Goal: Task Accomplishment & Management: Manage account settings

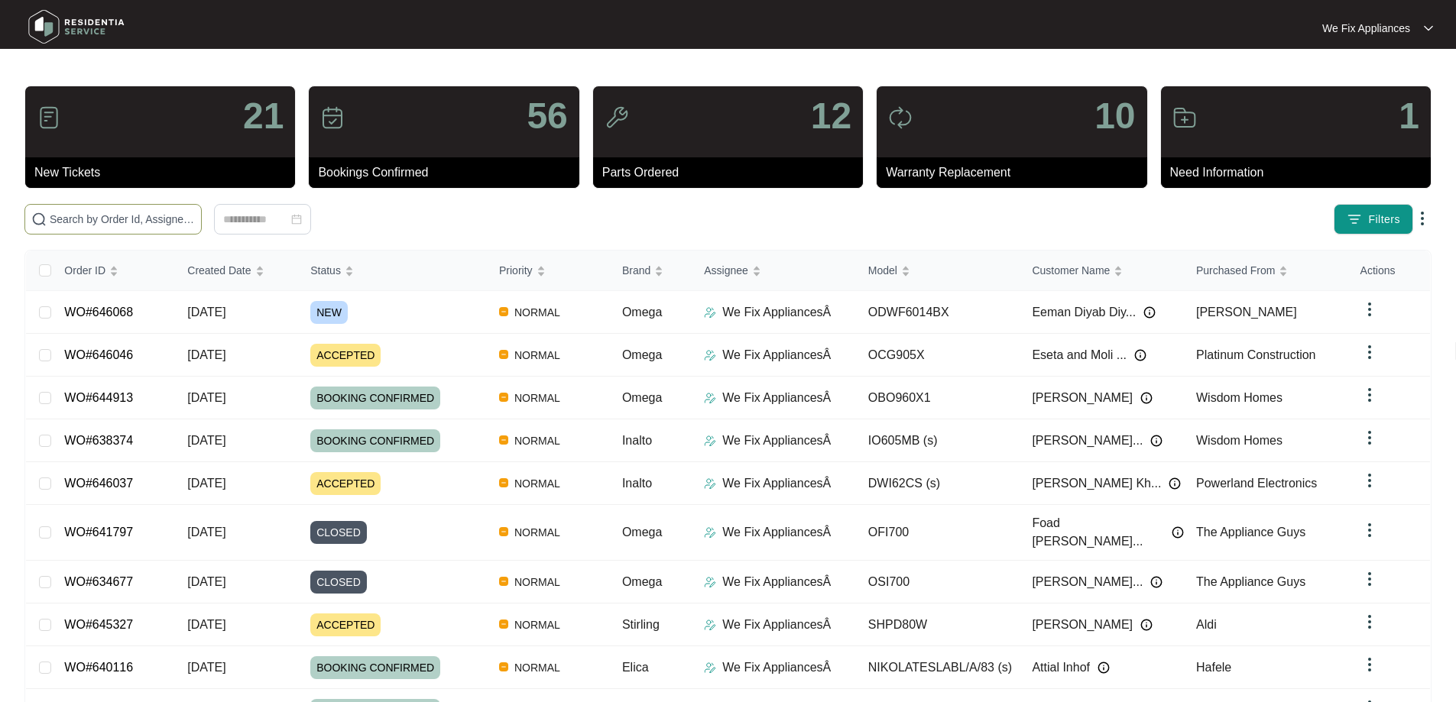
paste input "646037"
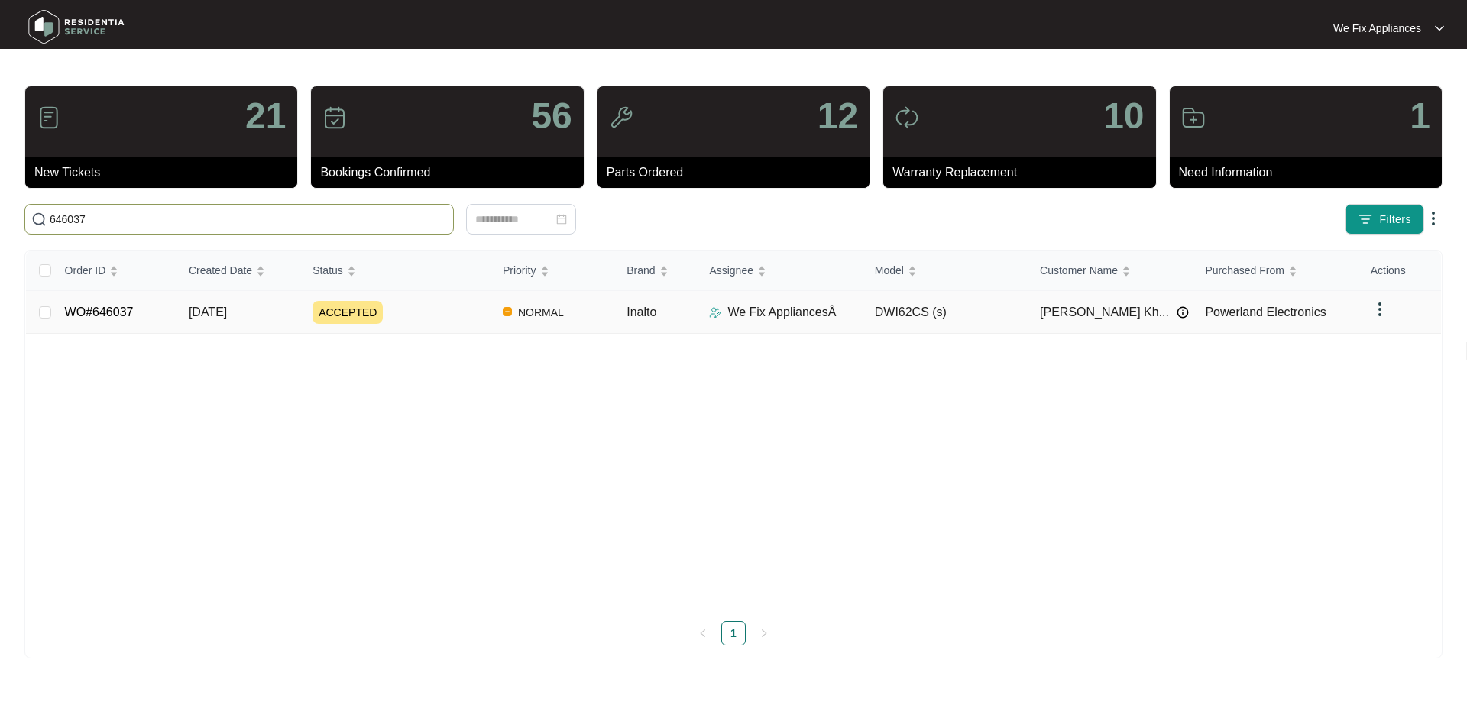
type input "646037"
click at [107, 318] on link "WO#646037" at bounding box center [99, 312] width 69 height 13
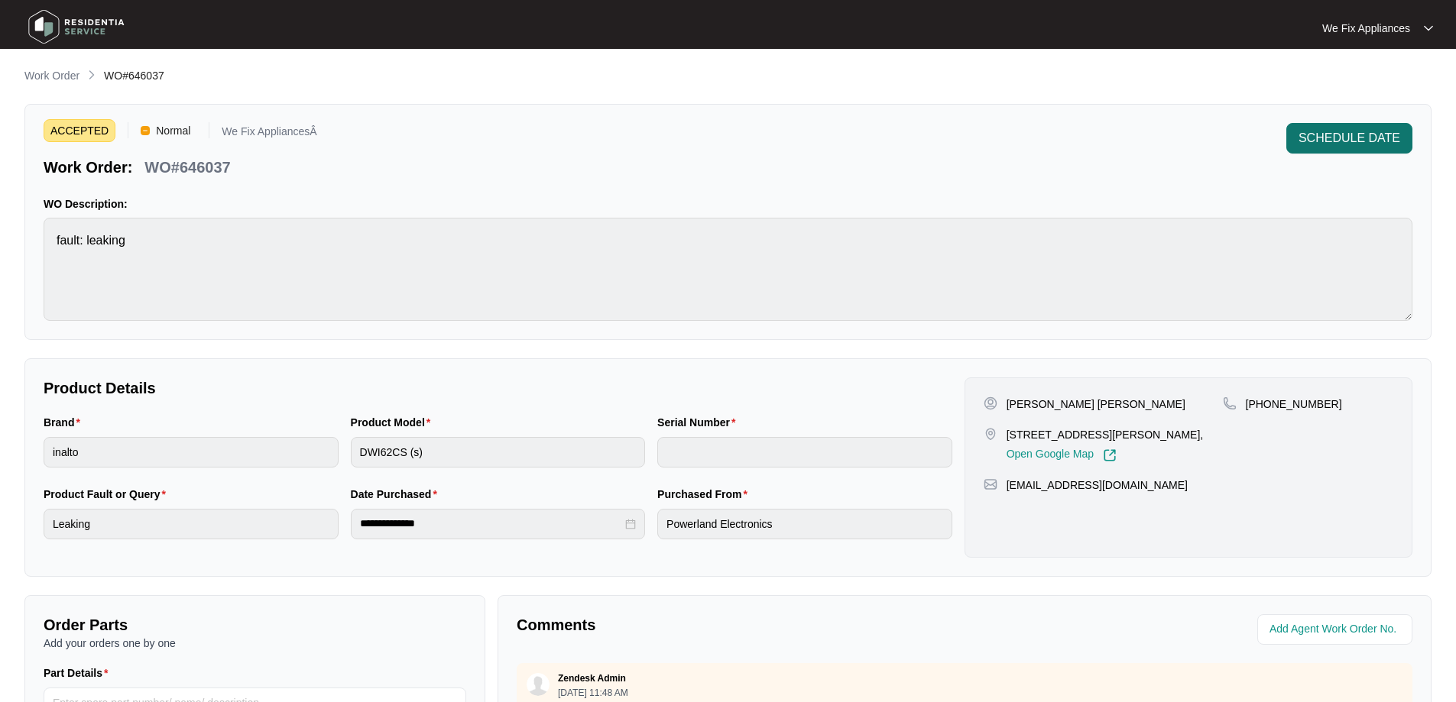
click at [1346, 137] on span "SCHEDULE DATE" at bounding box center [1349, 138] width 102 height 18
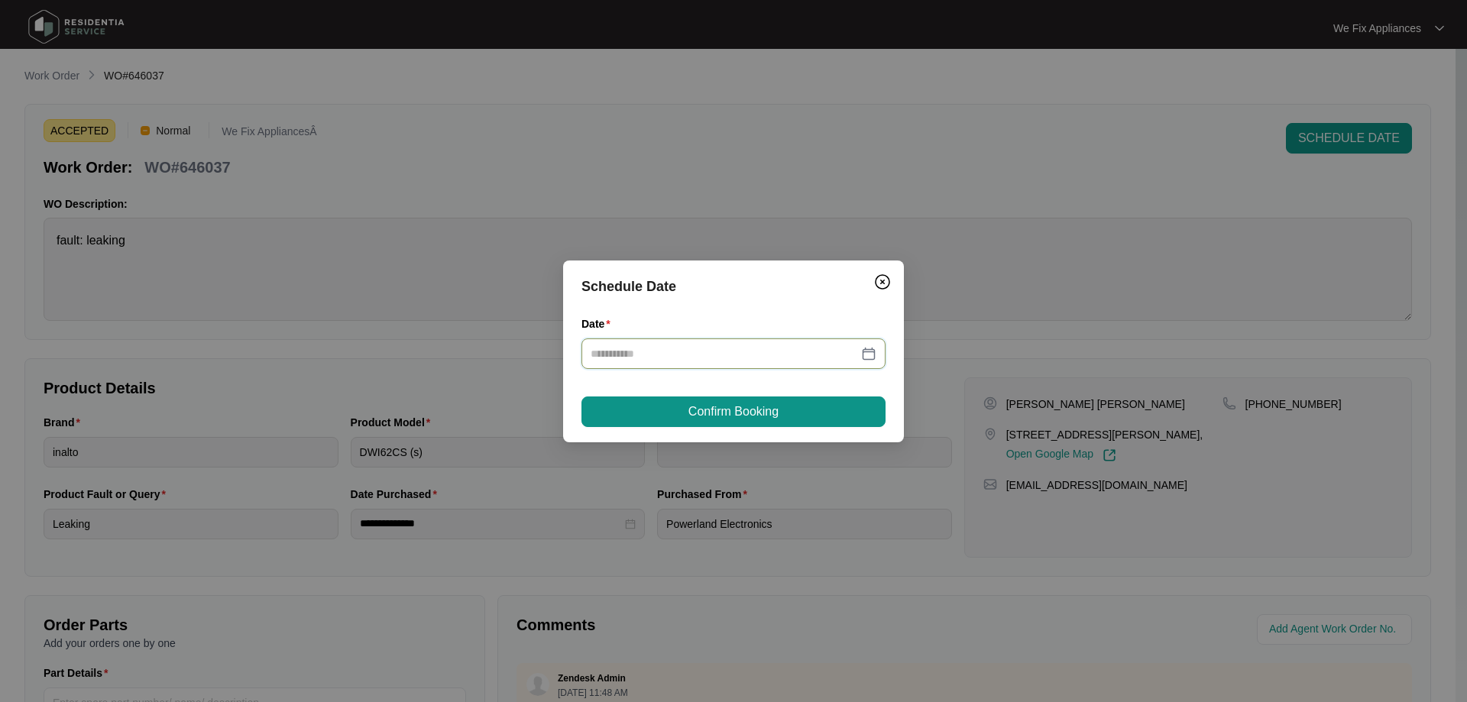
click at [708, 359] on input "Date" at bounding box center [724, 353] width 267 height 17
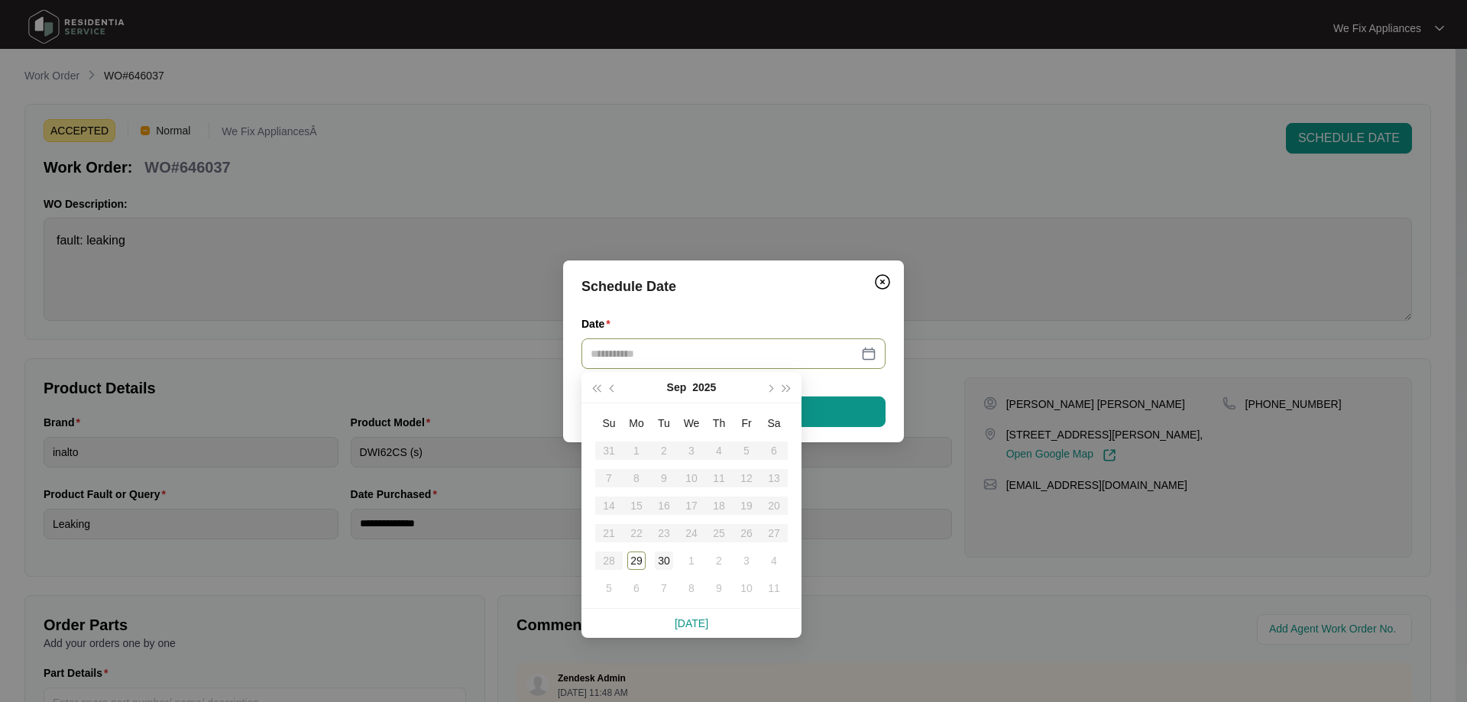
type input "**********"
click at [660, 560] on div "30" at bounding box center [664, 561] width 18 height 18
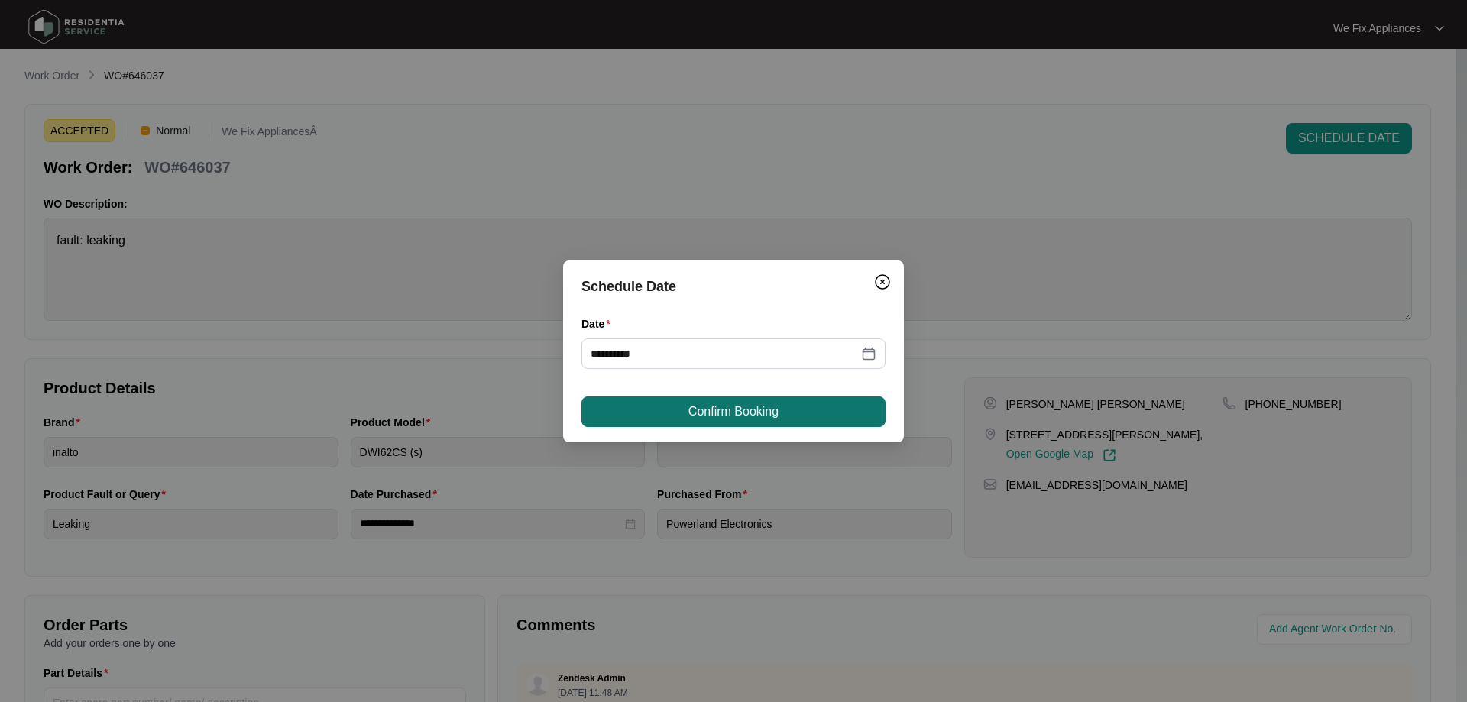
click at [699, 418] on span "Confirm Booking" at bounding box center [733, 412] width 90 height 18
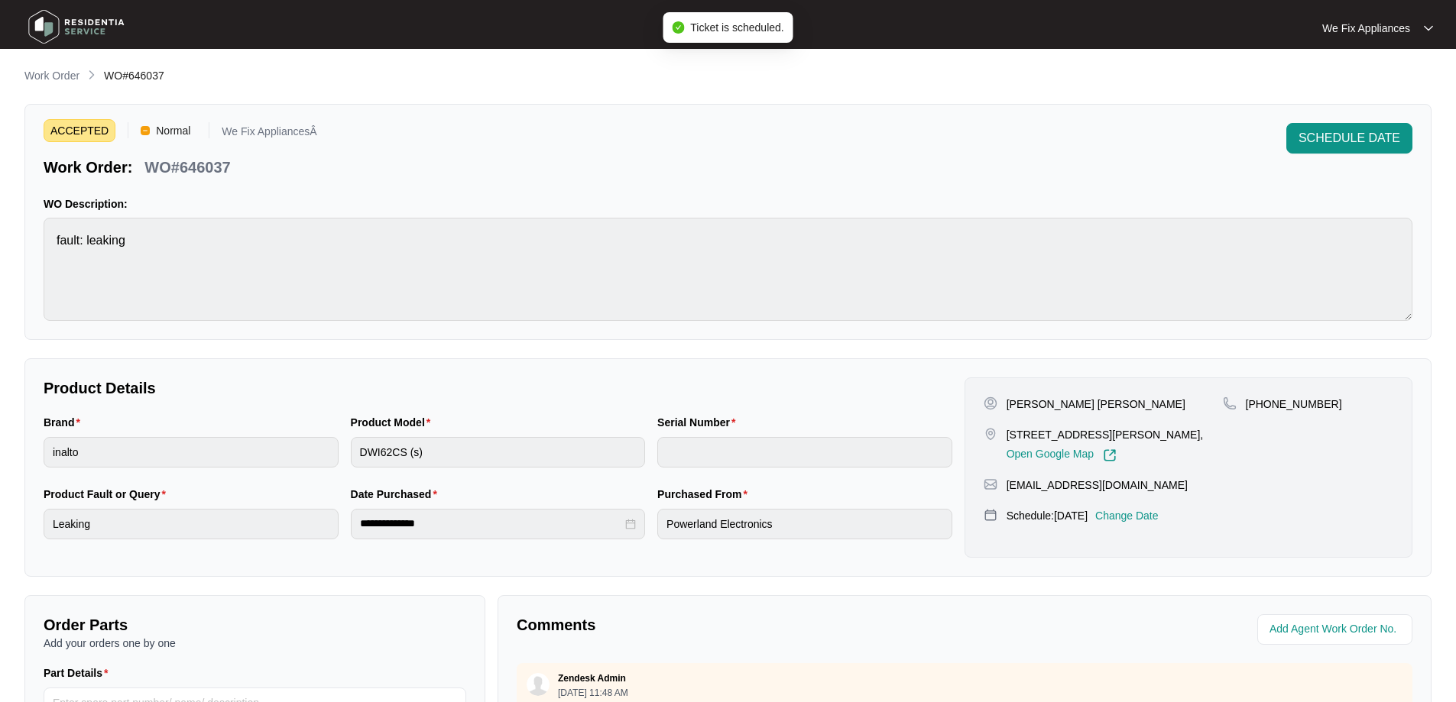
click at [64, 18] on img at bounding box center [76, 27] width 107 height 46
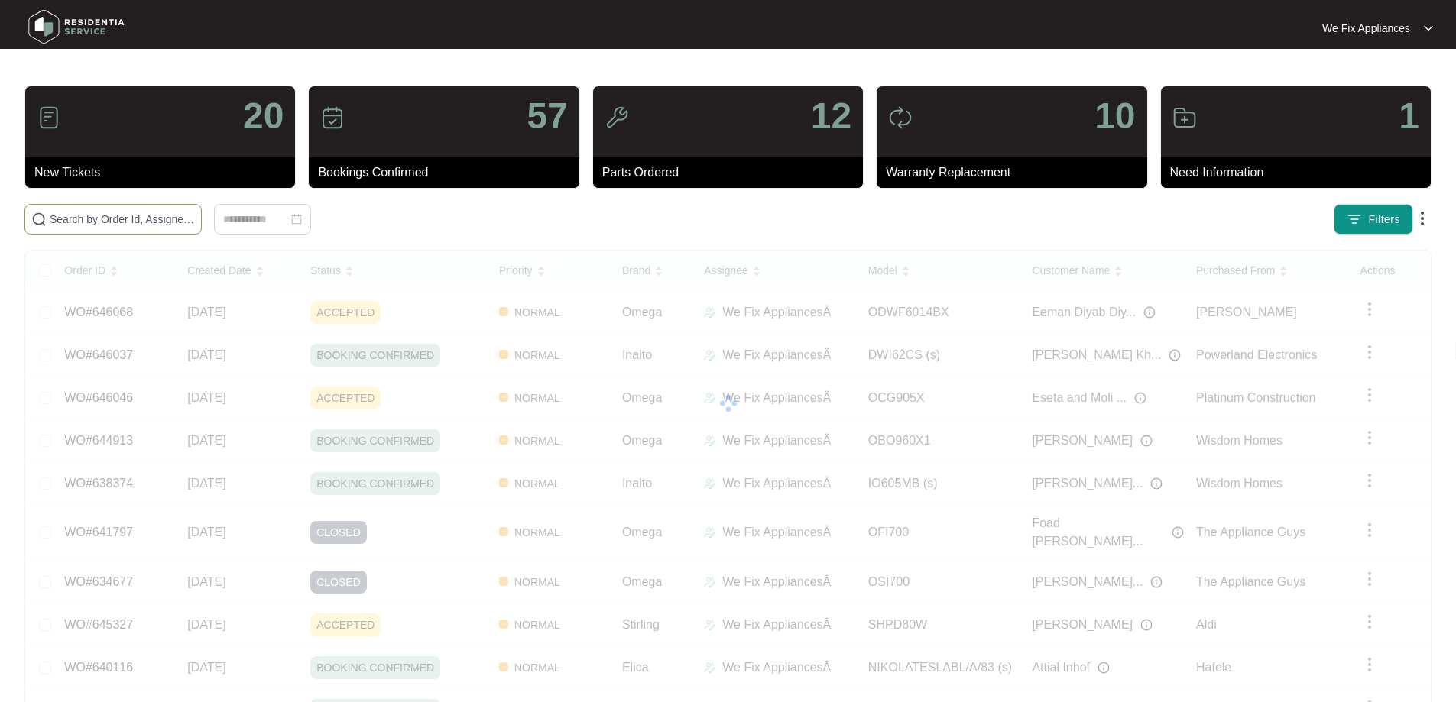
paste input "646068"
type input "646068"
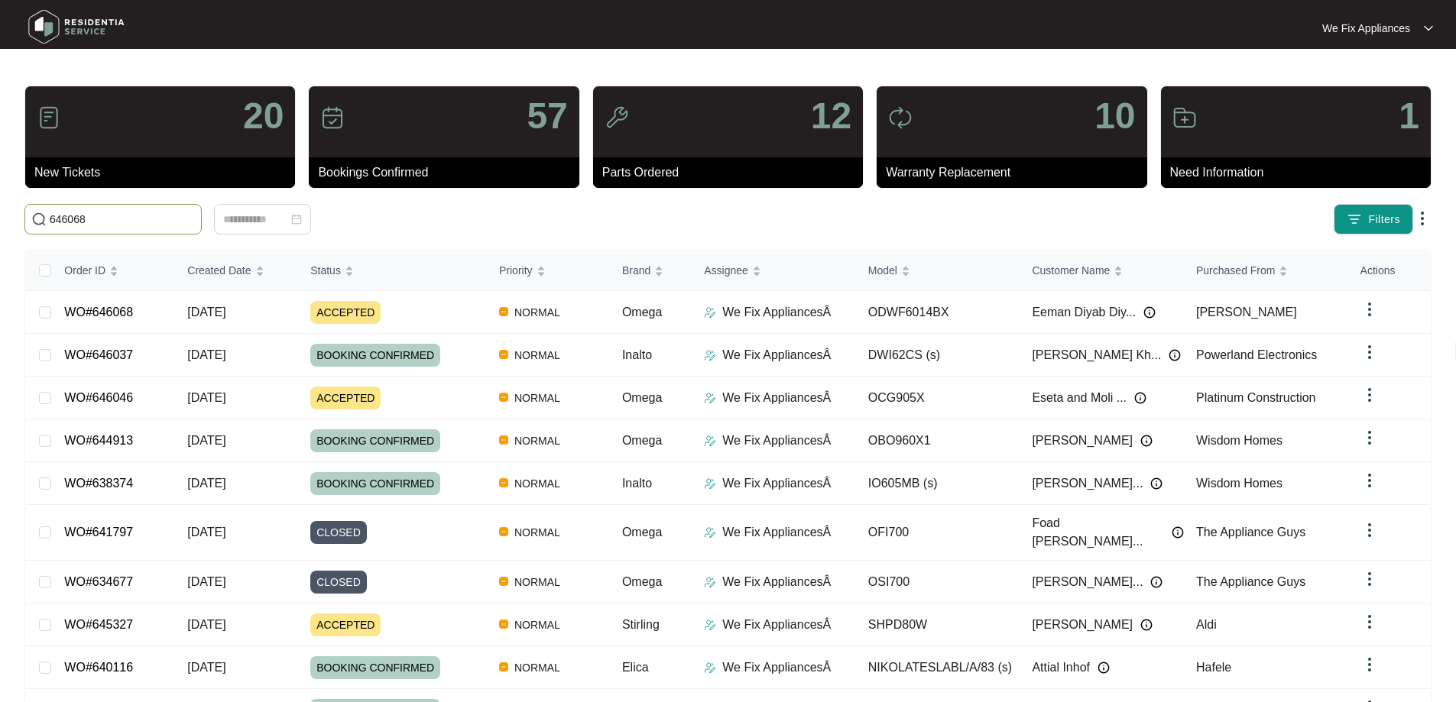
drag, startPoint x: 92, startPoint y: 217, endPoint x: 0, endPoint y: 232, distance: 93.6
click at [0, 232] on main "20 New Tickets 57 Bookings Confirmed 12 Parts Ordered 10 Warranty Replacement 1…" at bounding box center [728, 403] width 1456 height 806
paste input "646068"
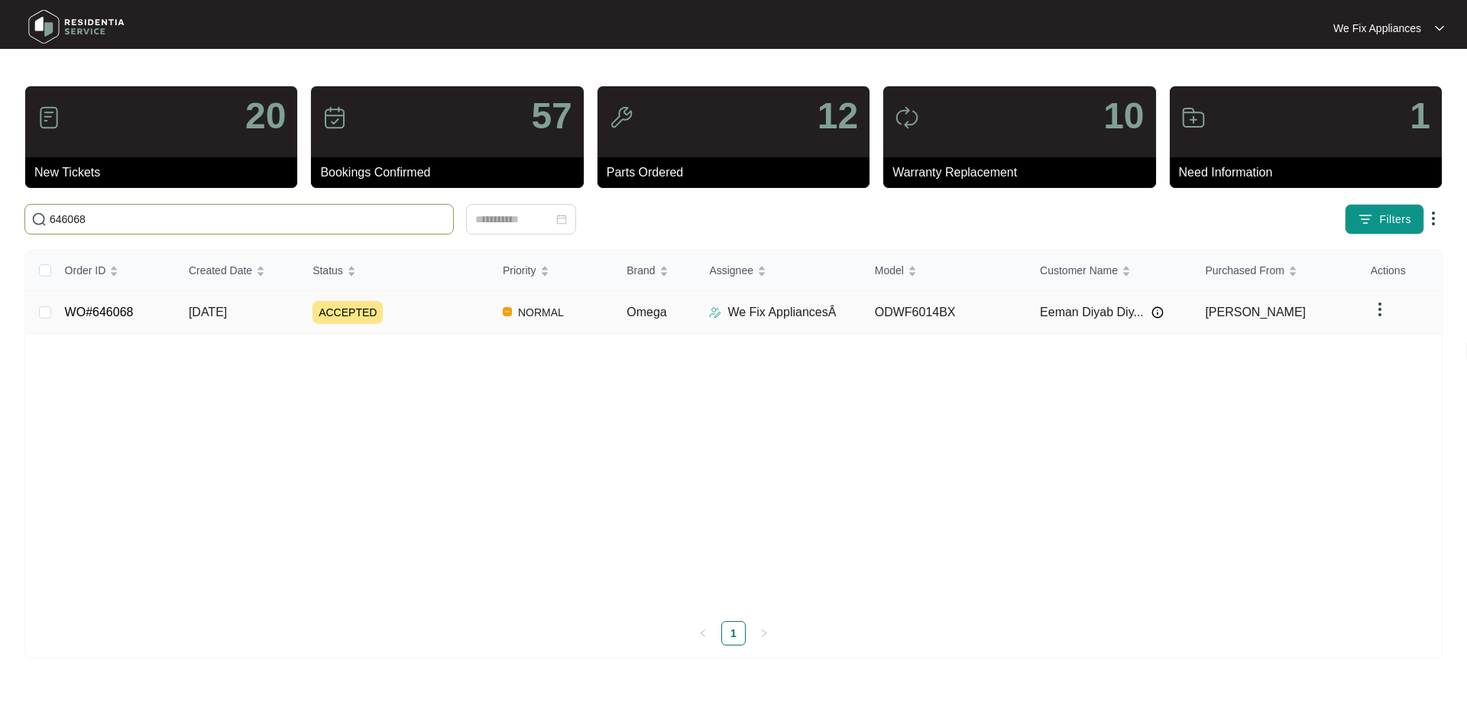
type input "646068"
click at [96, 306] on link "WO#646068" at bounding box center [99, 312] width 69 height 13
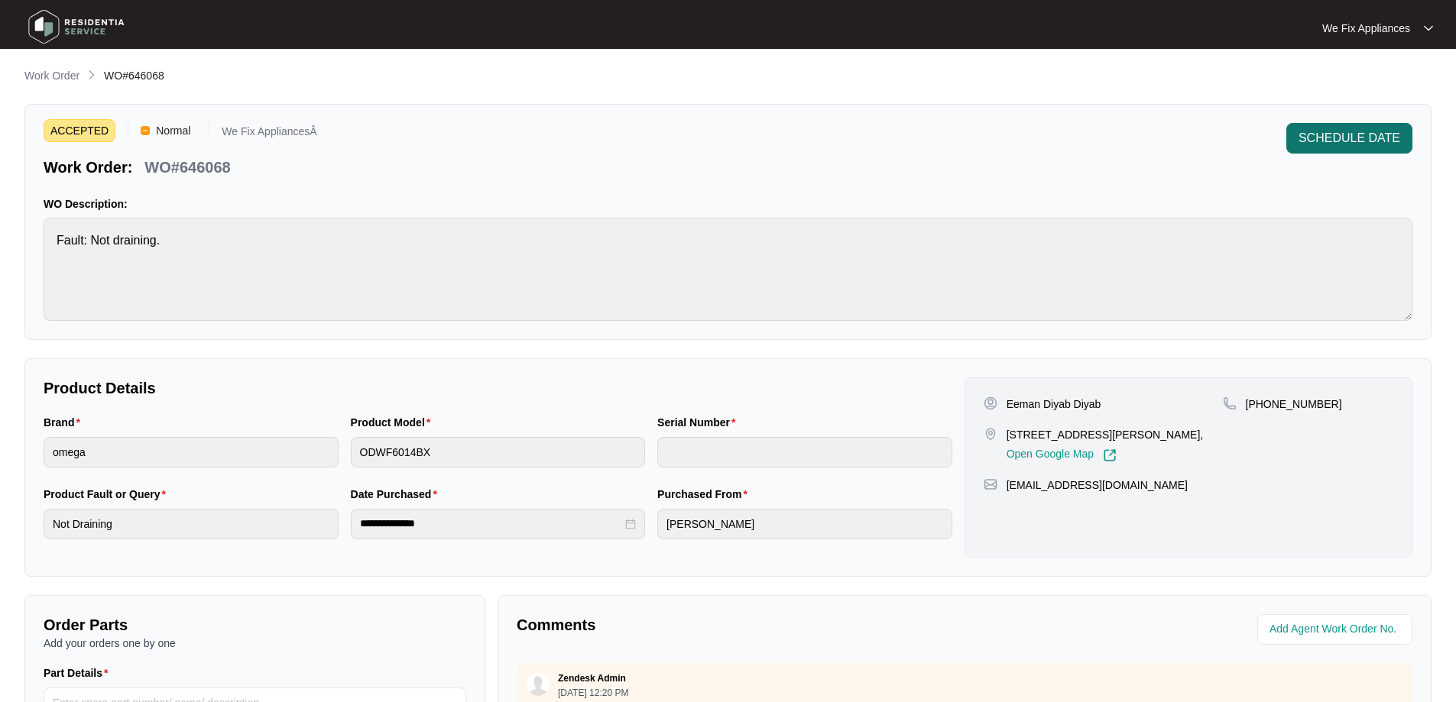
click at [1340, 125] on button "SCHEDULE DATE" at bounding box center [1349, 138] width 126 height 31
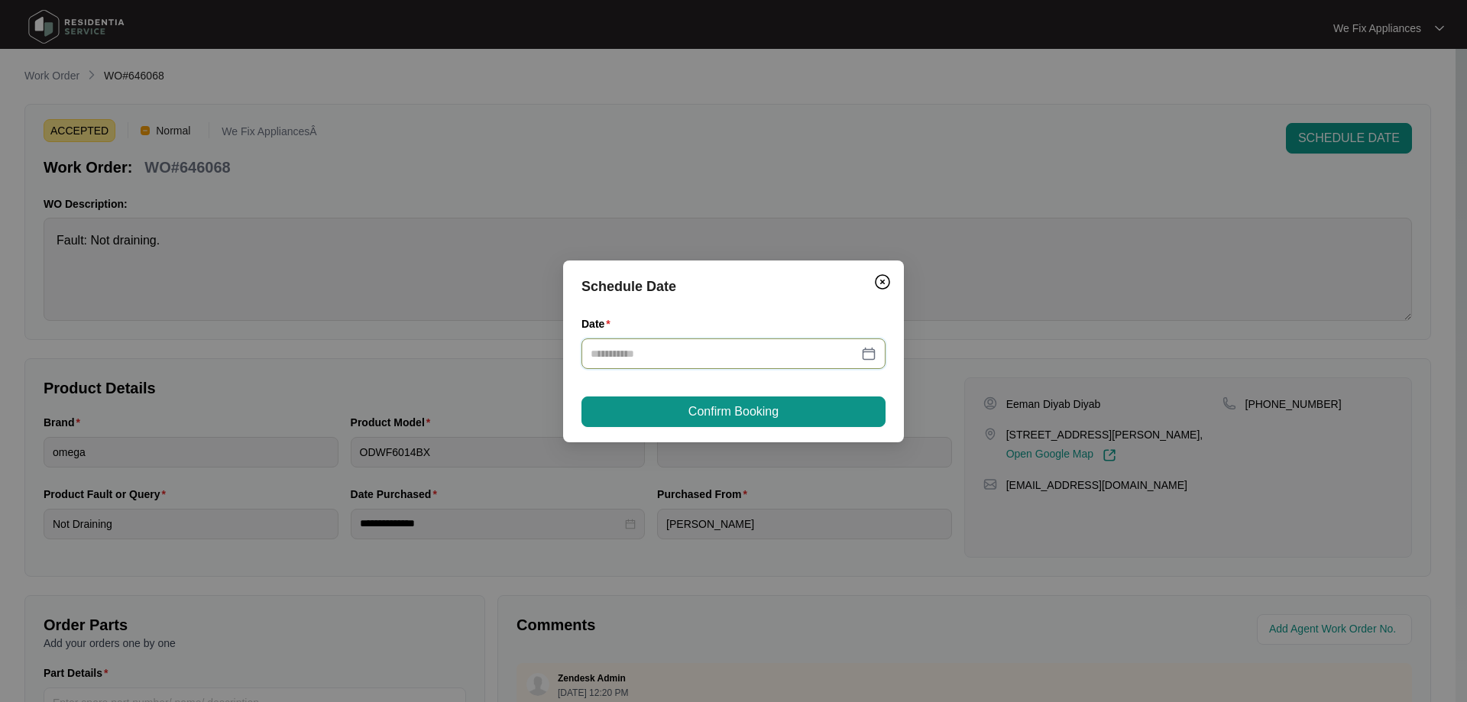
click at [655, 345] on input "Date" at bounding box center [724, 353] width 267 height 17
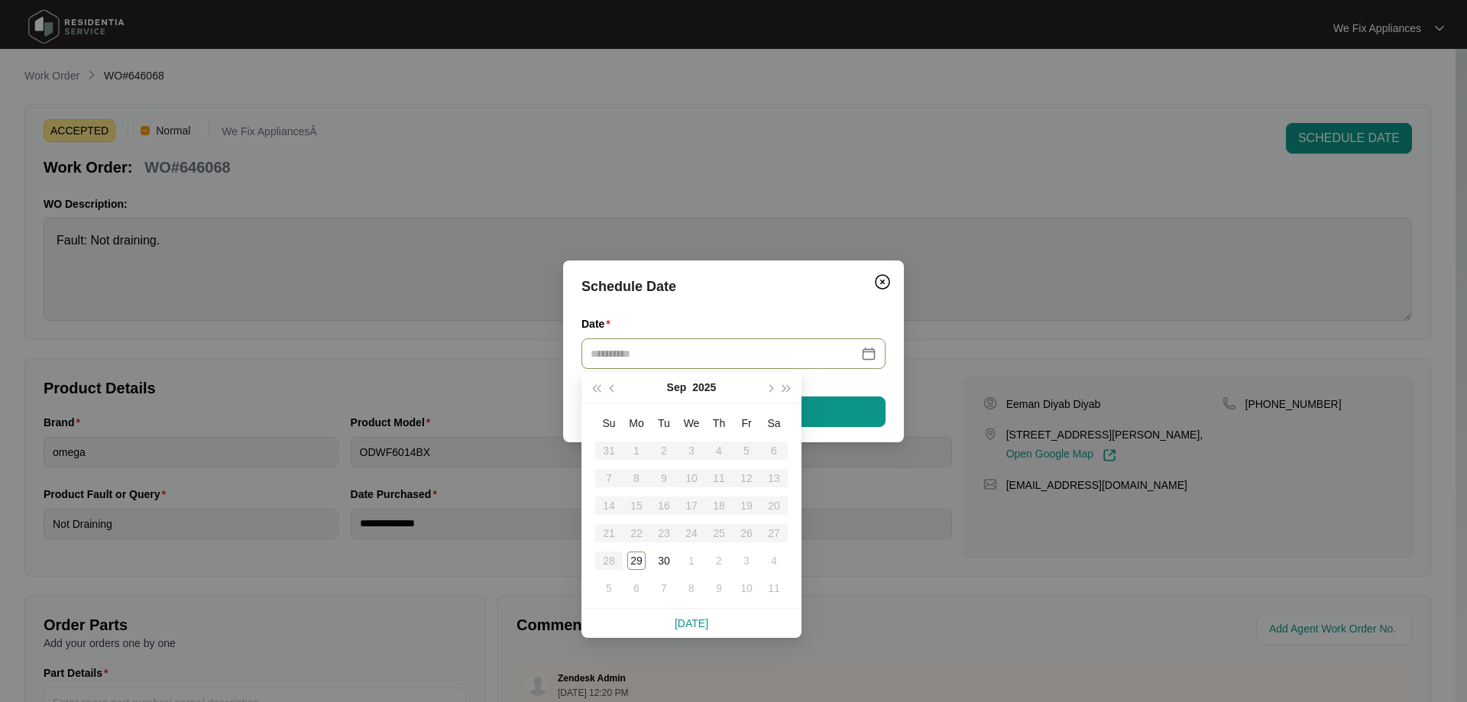
type input "**********"
click at [685, 559] on div "1" at bounding box center [691, 561] width 18 height 18
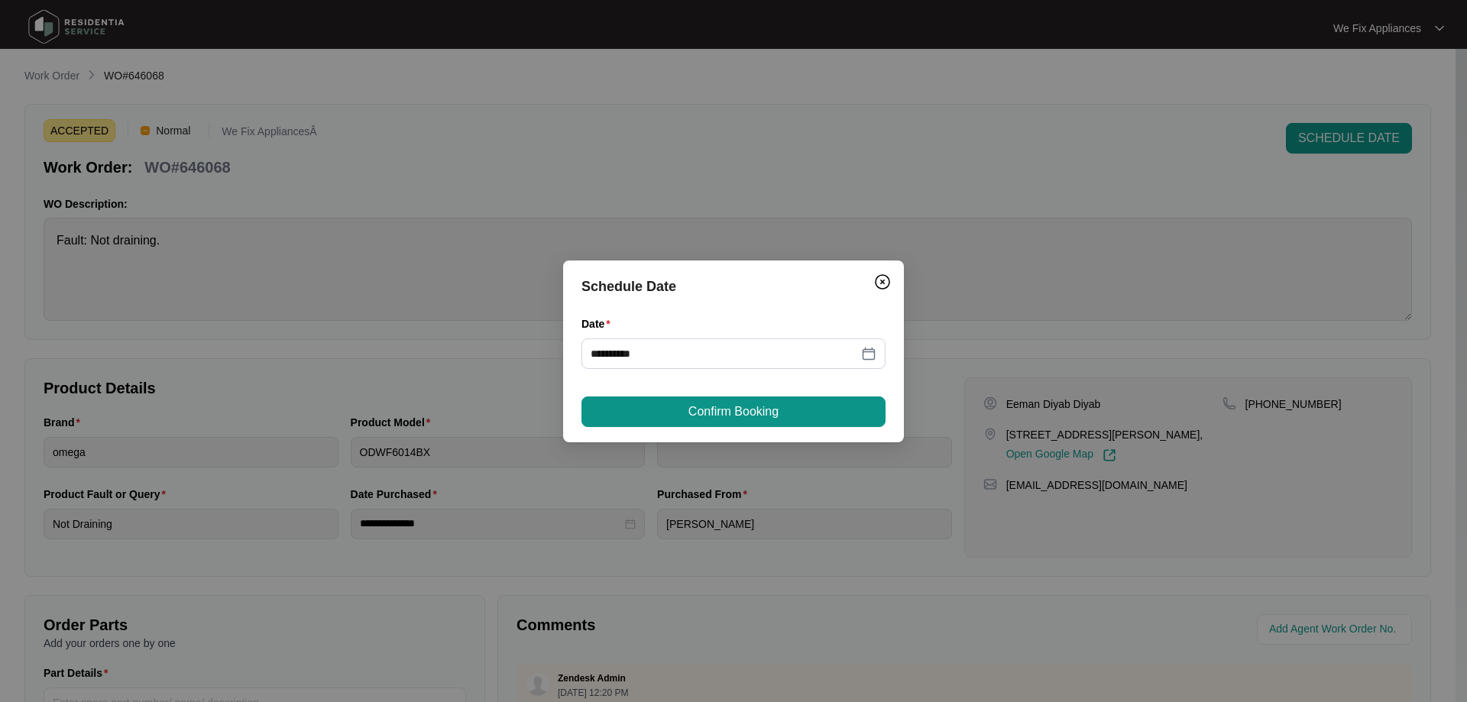
click at [698, 400] on button "Confirm Booking" at bounding box center [734, 412] width 304 height 31
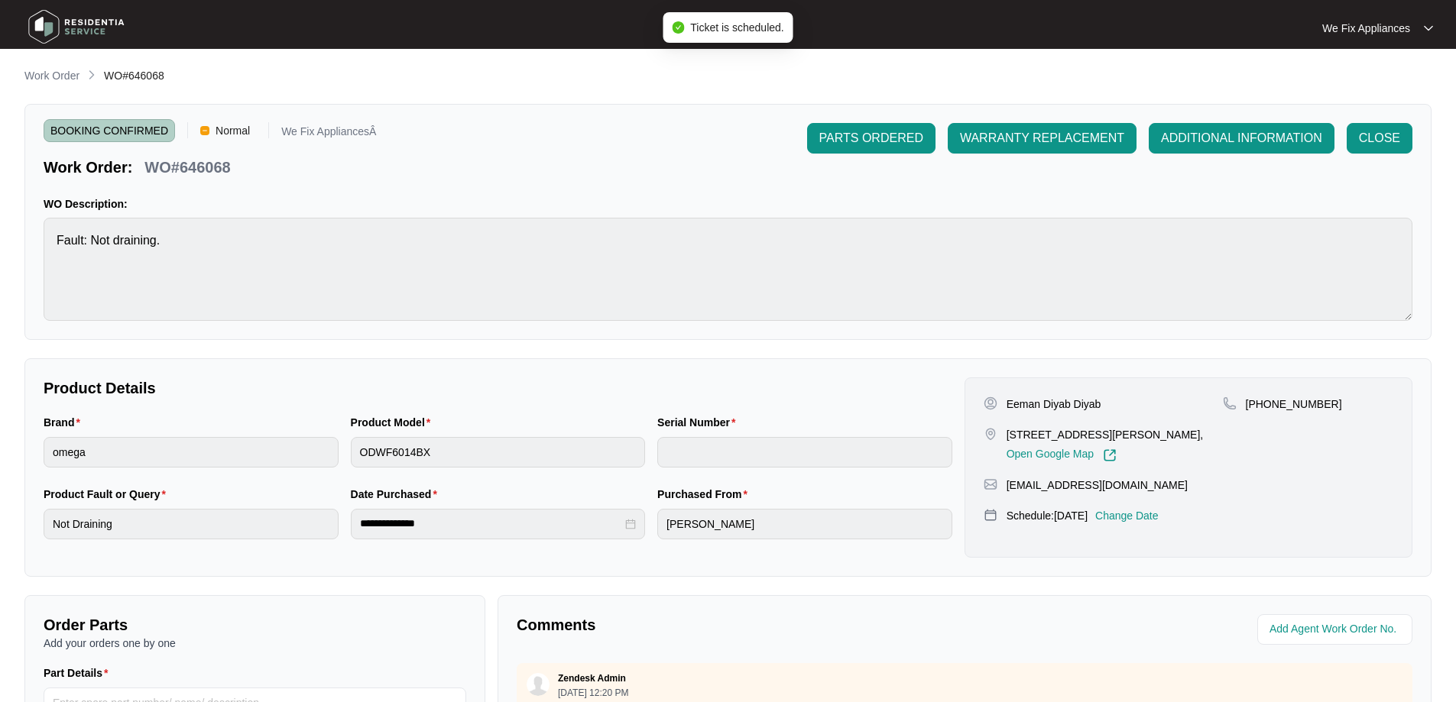
click at [111, 28] on img at bounding box center [76, 27] width 107 height 46
